Goal: Use online tool/utility: Utilize a website feature to perform a specific function

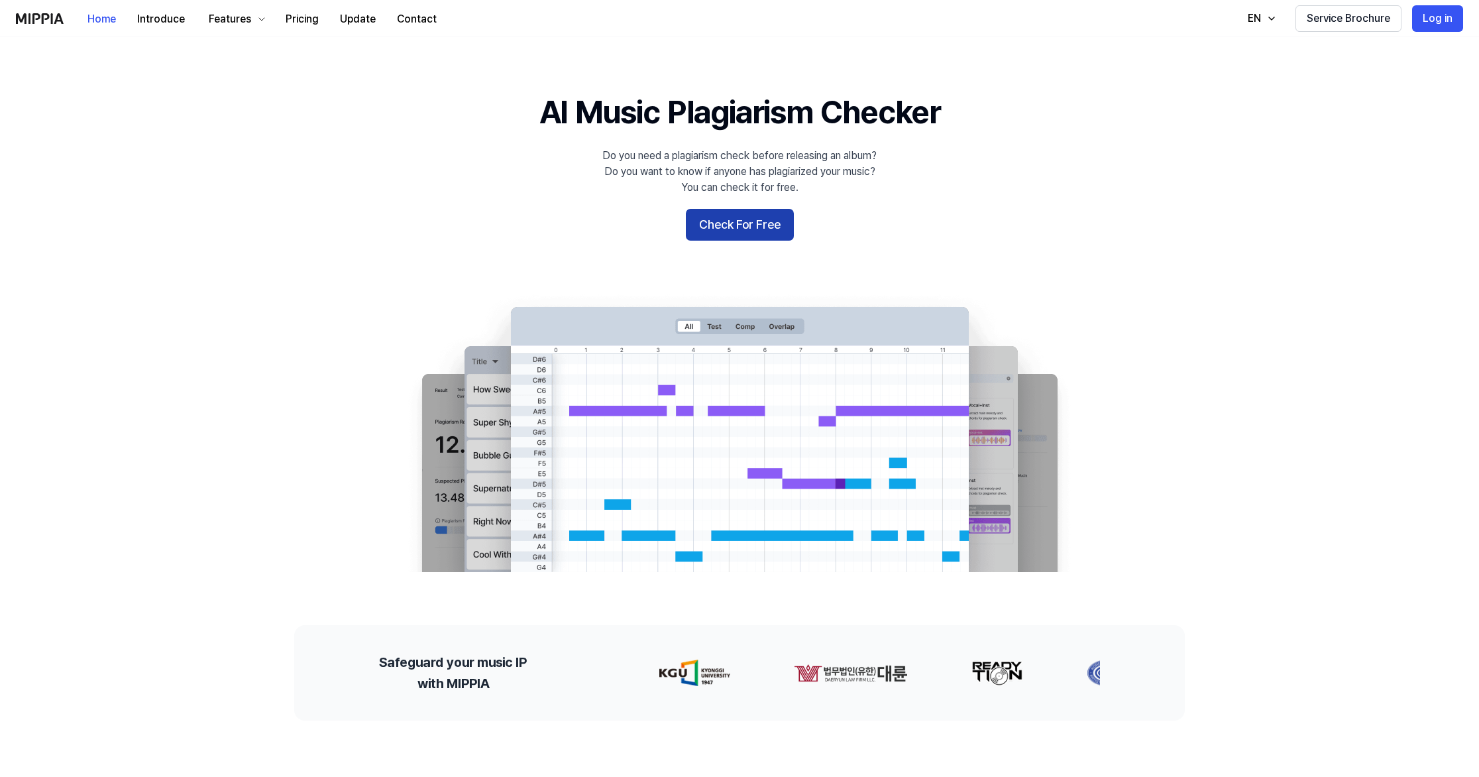
click at [780, 219] on button "Check For Free" at bounding box center [740, 225] width 108 height 32
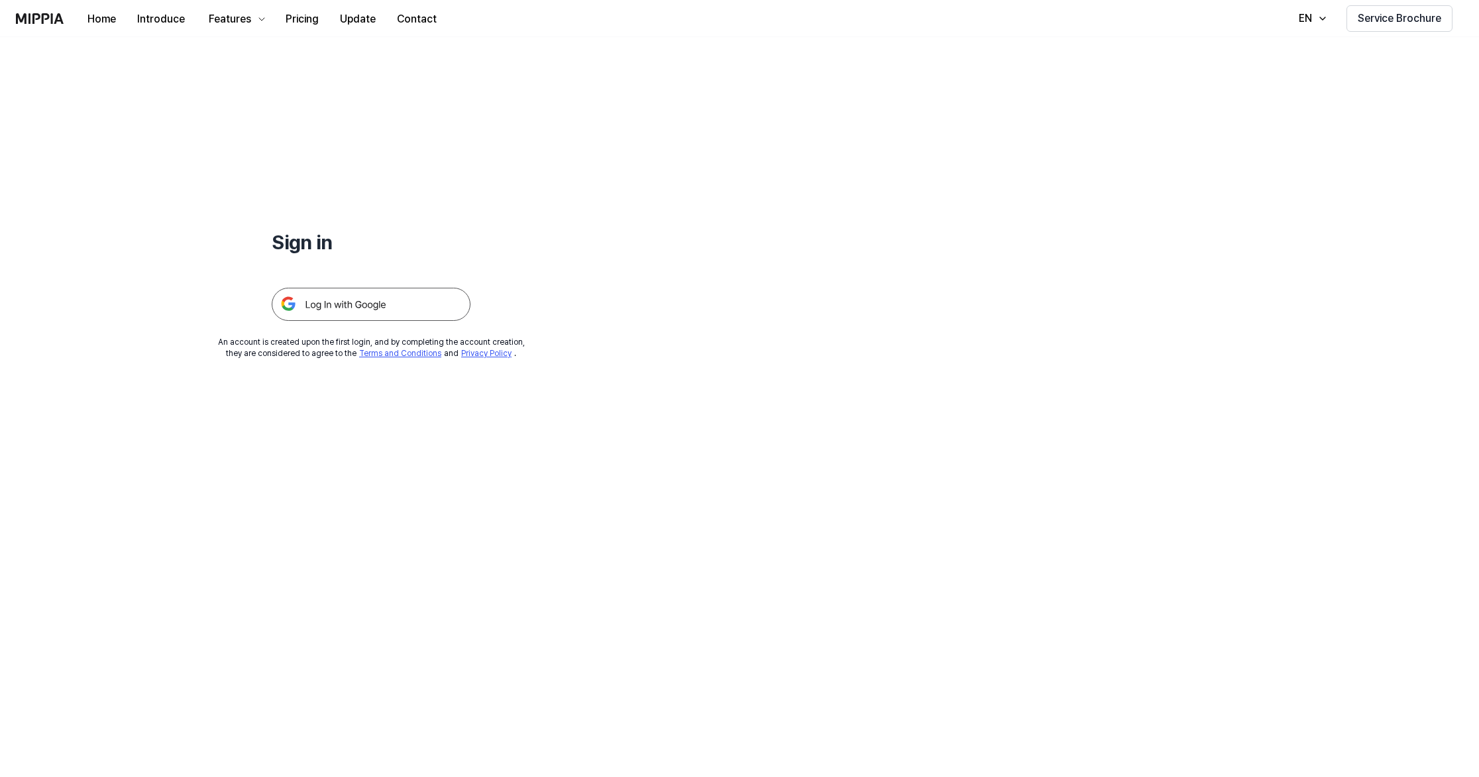
click at [388, 299] on img at bounding box center [371, 304] width 199 height 33
click at [406, 310] on img at bounding box center [371, 304] width 199 height 33
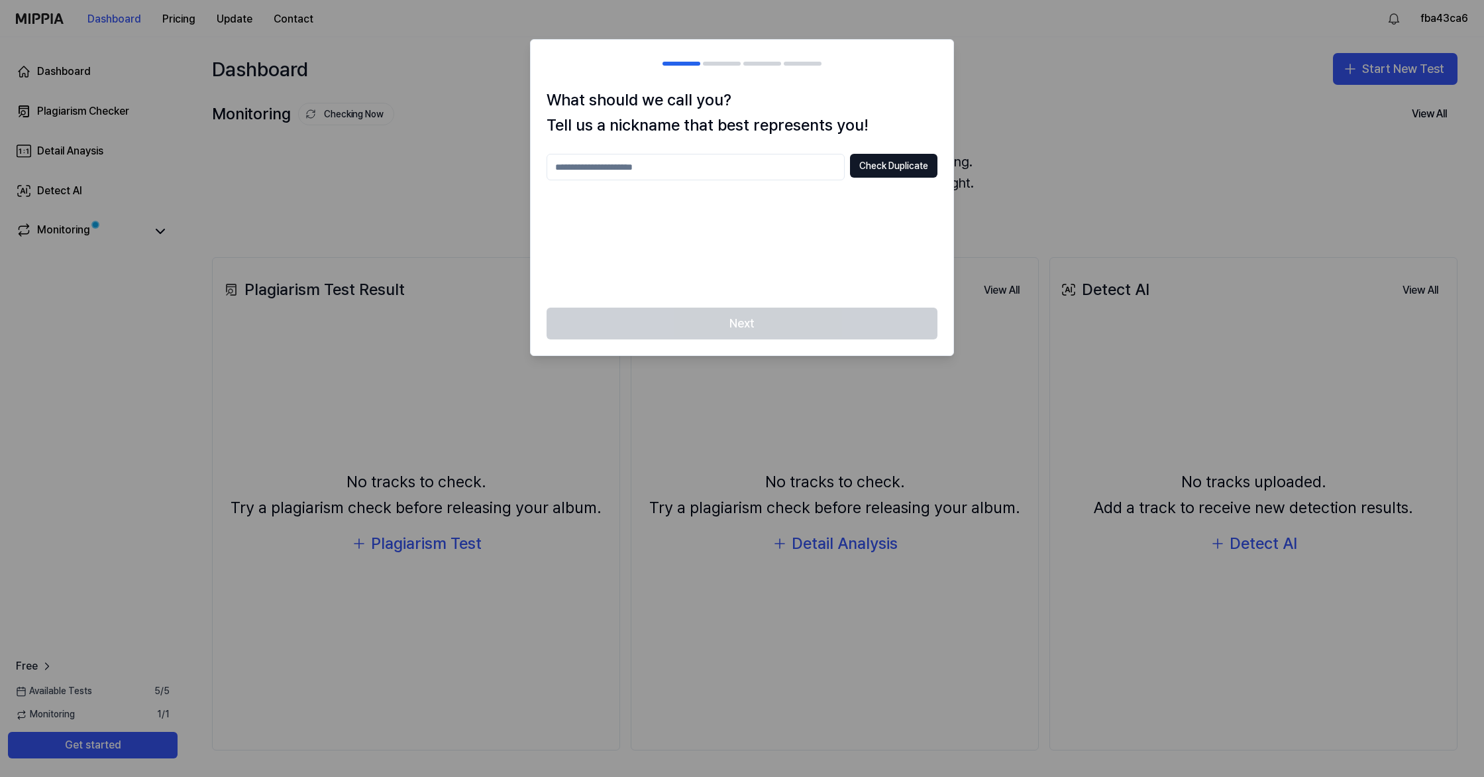
click at [825, 283] on div "Check Duplicate" at bounding box center [742, 223] width 391 height 138
click at [1085, 75] on div at bounding box center [742, 388] width 1484 height 777
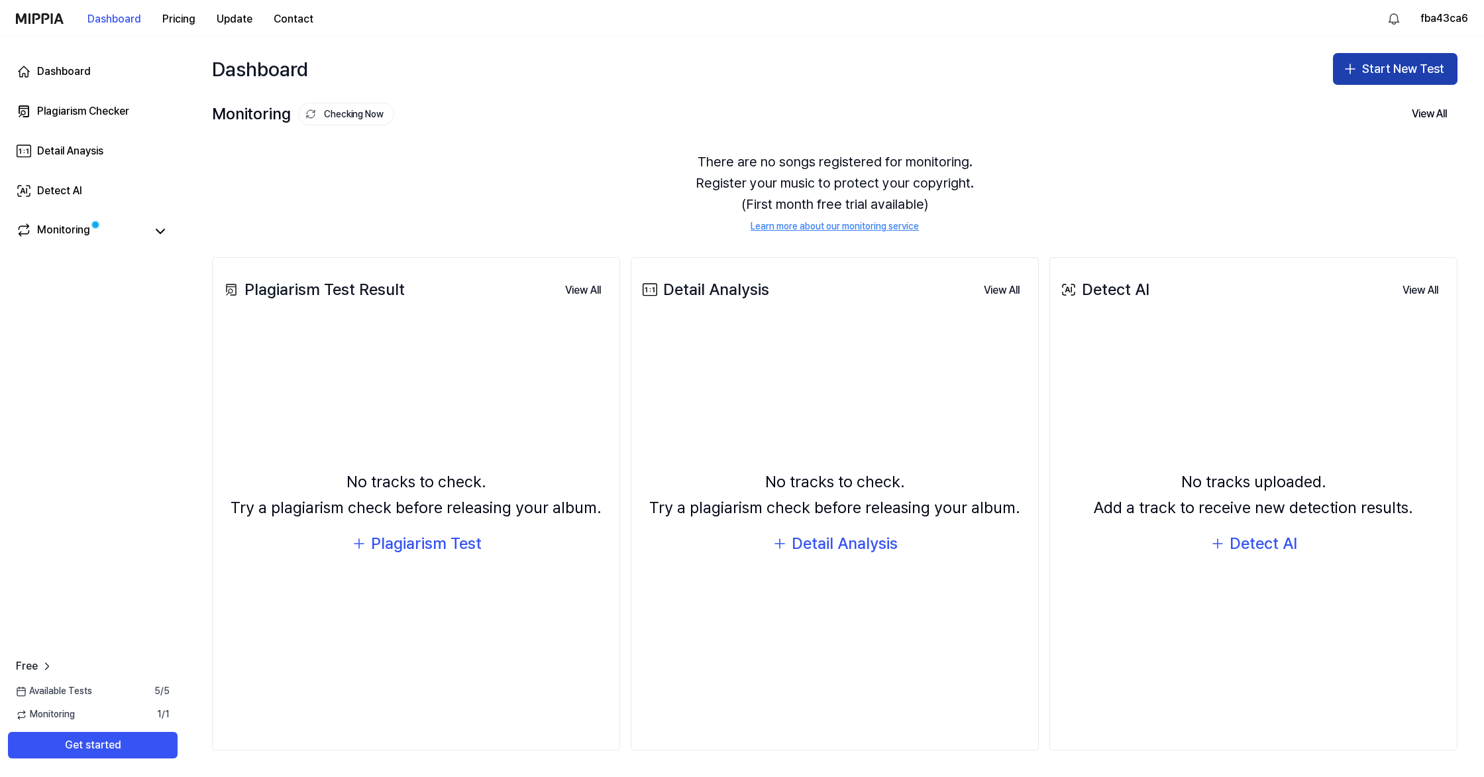
click at [1363, 78] on button "Start New Test" at bounding box center [1395, 69] width 125 height 32
click at [1373, 109] on div "Plagiarism test" at bounding box center [1364, 105] width 61 height 13
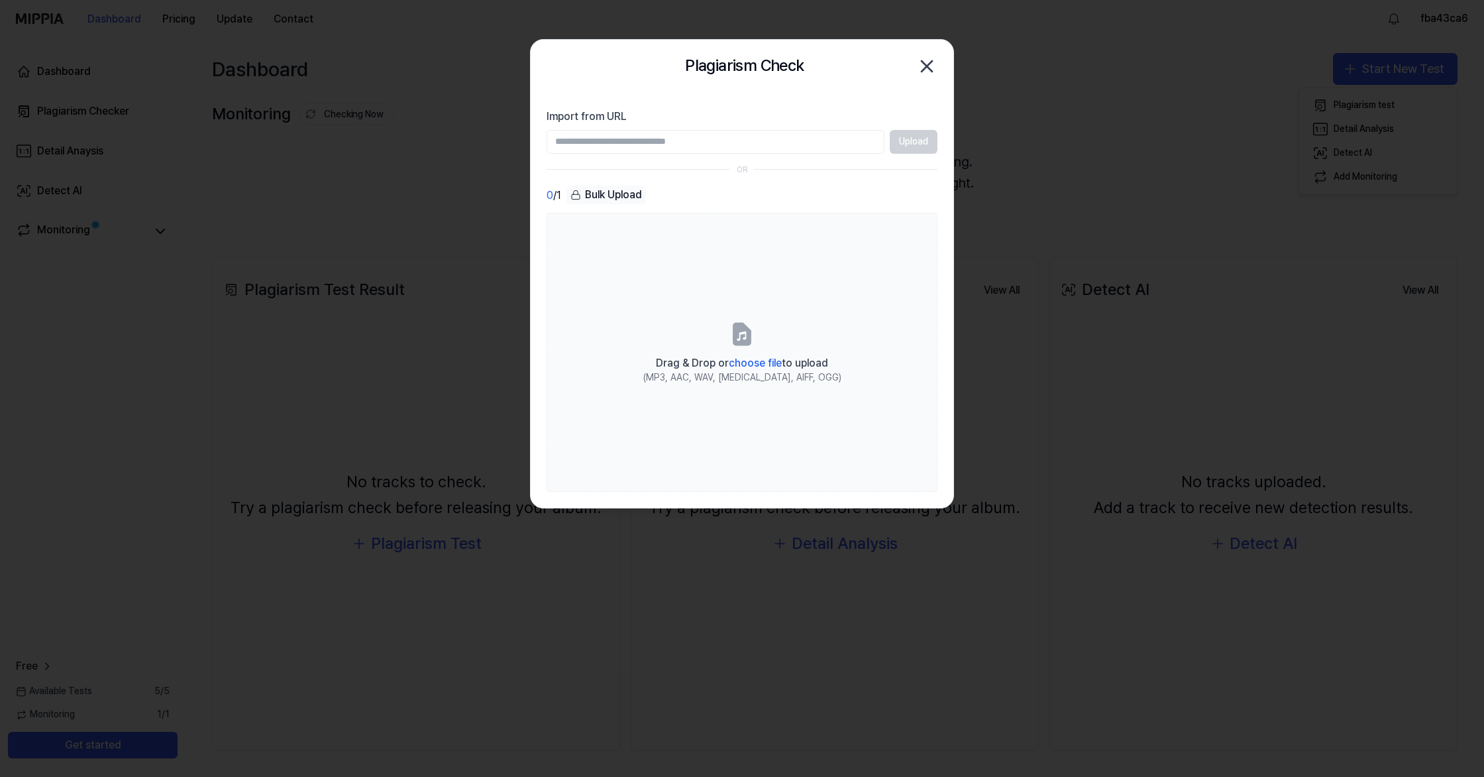
click at [933, 69] on icon "button" at bounding box center [926, 66] width 21 height 21
